Goal: Task Accomplishment & Management: Use online tool/utility

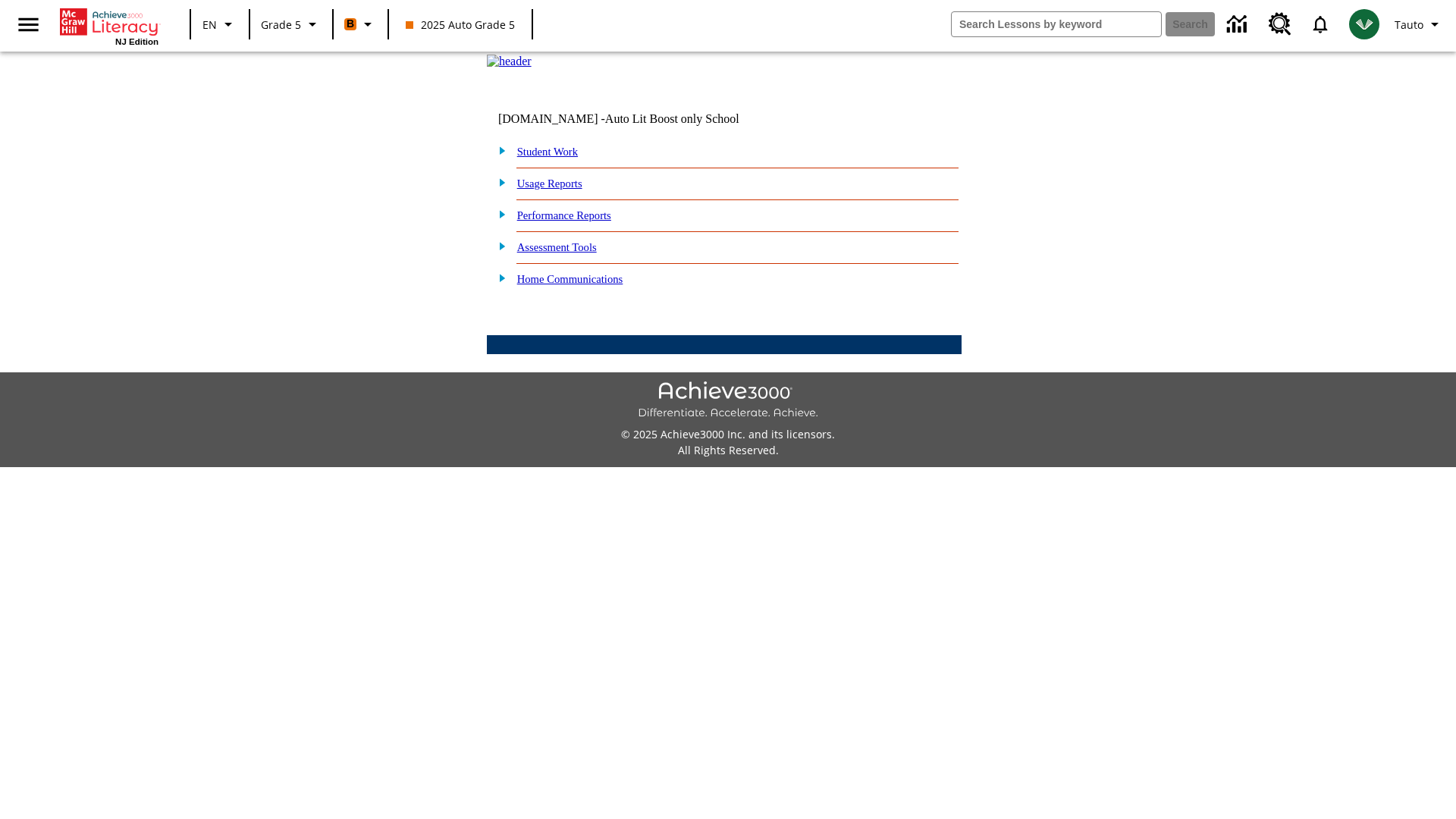
click at [580, 221] on link "Performance Reports" at bounding box center [564, 215] width 94 height 12
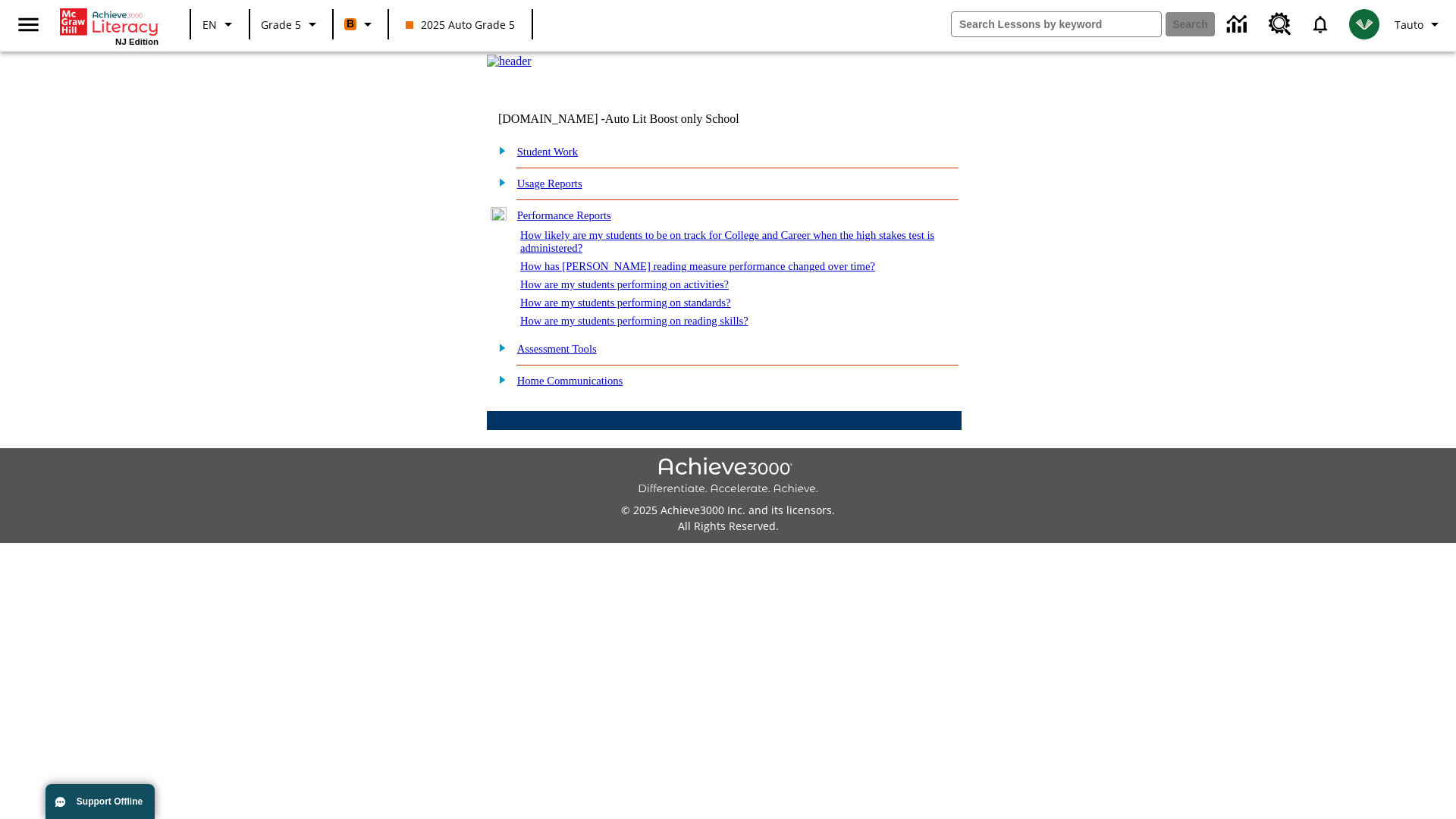
click at [700, 254] on link "How likely are my students to be on track for College and Career when the high …" at bounding box center [726, 241] width 414 height 25
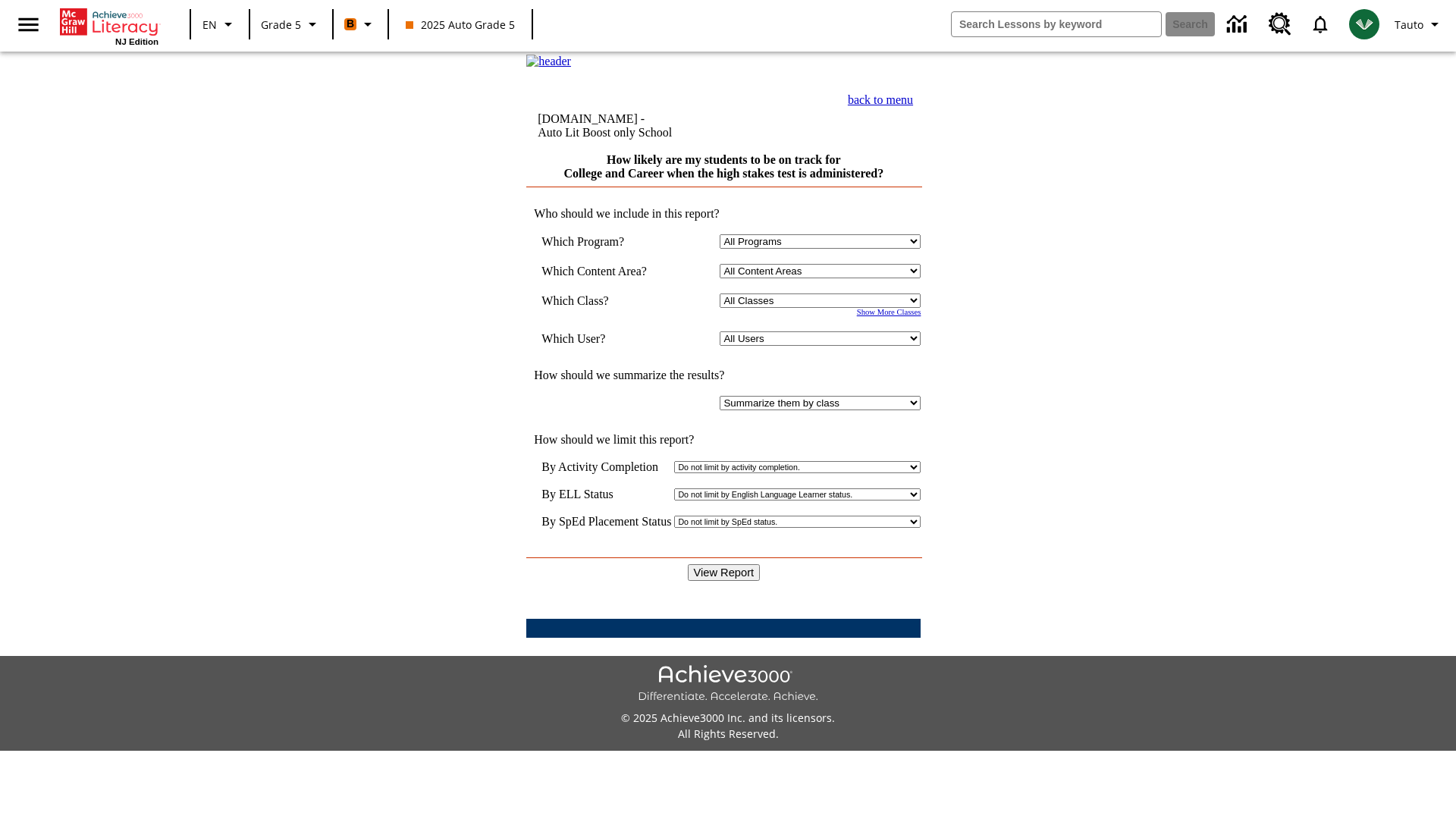
click at [823, 307] on select "Select a Class: All Classes 2025 Auto Grade 5 OL 2025 Auto Grade 6" at bounding box center [820, 301] width 201 height 15
select select "11133131"
select select "21437107"
click at [725, 564] on input "View Report" at bounding box center [724, 572] width 73 height 16
